Goal: Information Seeking & Learning: Learn about a topic

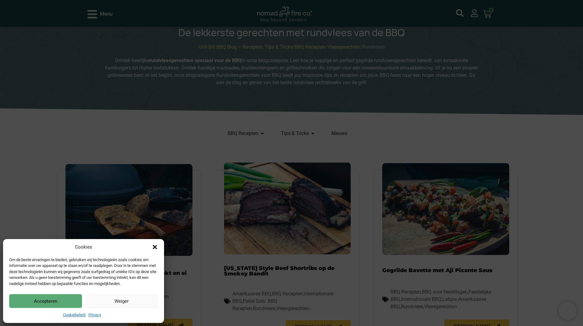
click at [56, 300] on button "Accepteren" at bounding box center [45, 301] width 73 height 14
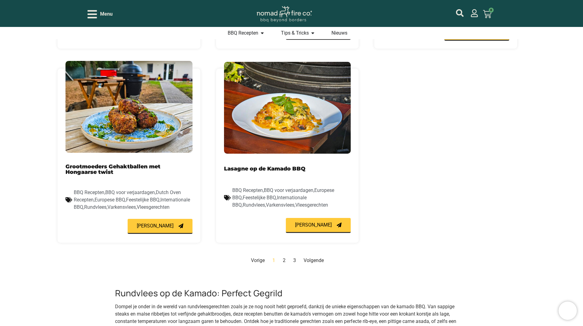
scroll to position [551, 0]
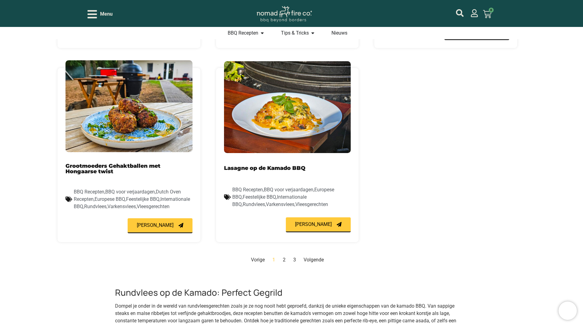
click at [324, 259] on nav "Vorige Pagina 1 Pagina 2 Pagina 3 Volgende" at bounding box center [288, 259] width 460 height 7
click at [315, 261] on link "Volgende" at bounding box center [314, 260] width 20 height 6
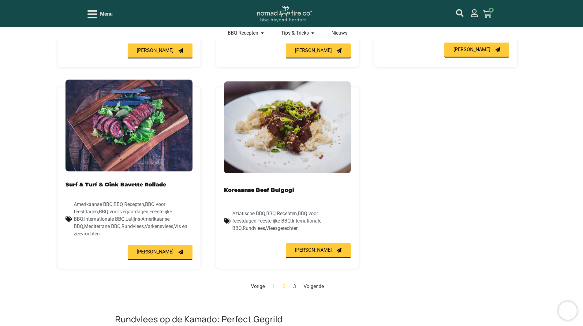
scroll to position [629, 0]
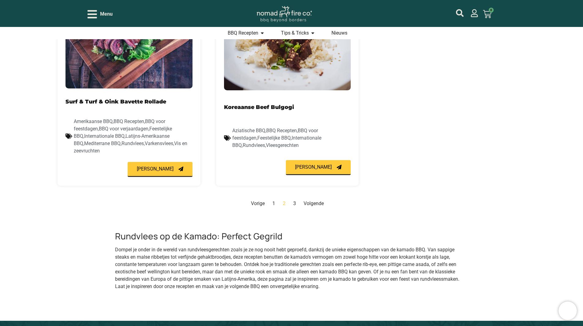
click at [317, 200] on link "Volgende" at bounding box center [314, 203] width 20 height 6
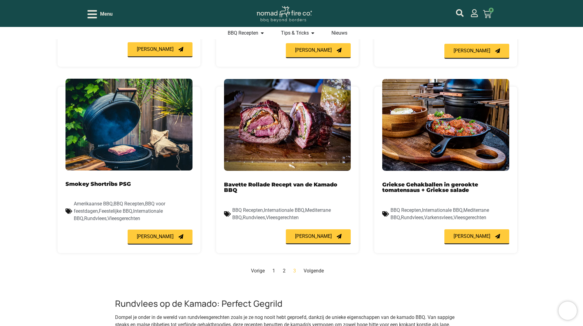
scroll to position [354, 0]
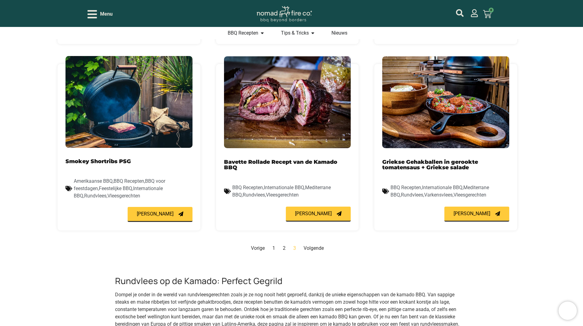
click at [285, 248] on link "Pagina 2" at bounding box center [284, 248] width 3 height 6
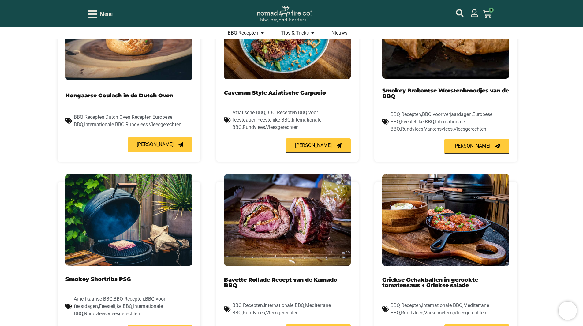
scroll to position [231, 0]
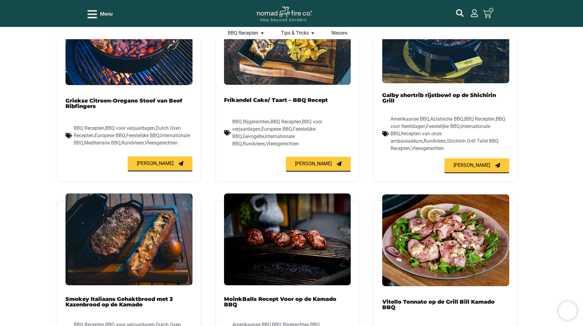
click at [308, 257] on img at bounding box center [287, 239] width 127 height 92
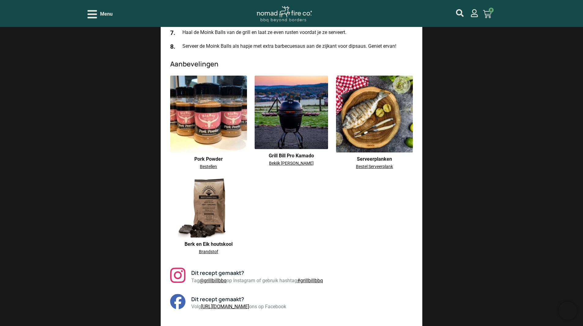
scroll to position [1286, 0]
